Goal: Task Accomplishment & Management: Manage account settings

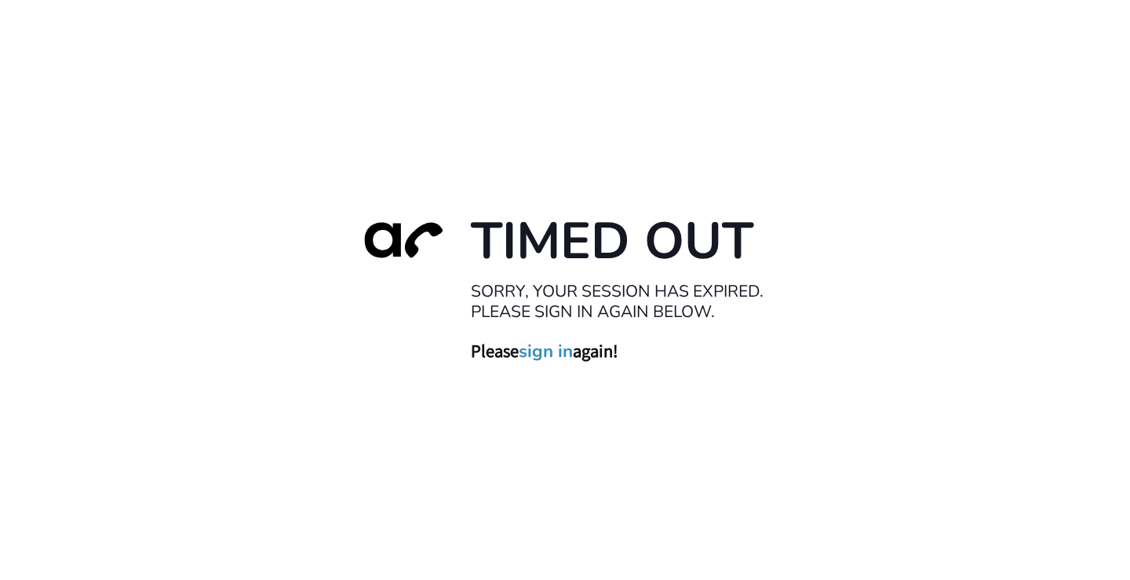
click at [545, 356] on link "sign in" at bounding box center [546, 351] width 54 height 22
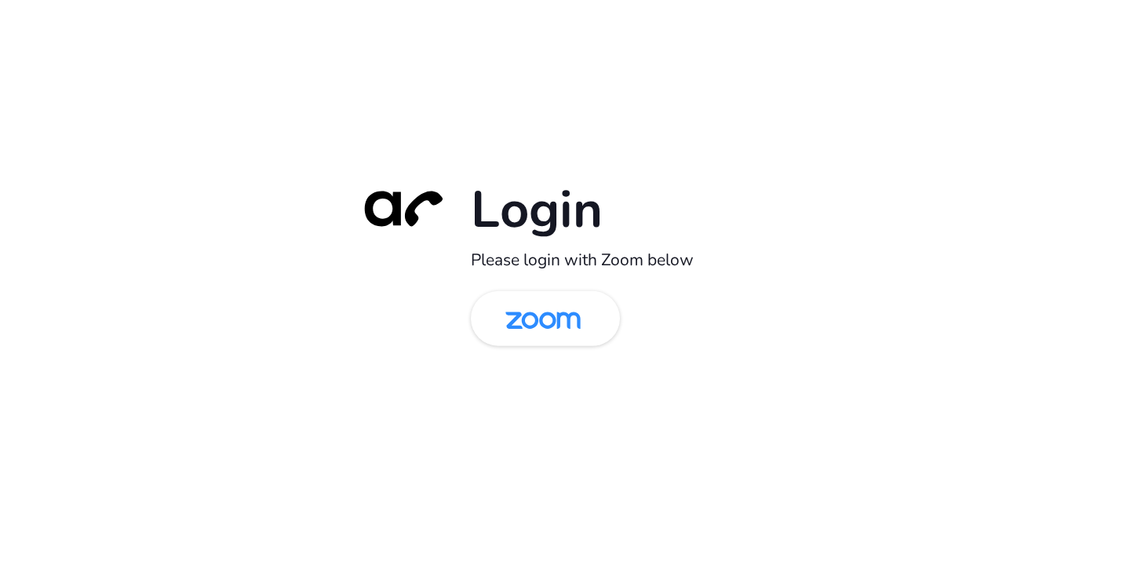
click at [300, 59] on div "Login Please login with Zoom below" at bounding box center [565, 290] width 1130 height 580
click at [552, 317] on img at bounding box center [543, 319] width 108 height 51
